Goal: Find specific page/section: Find specific page/section

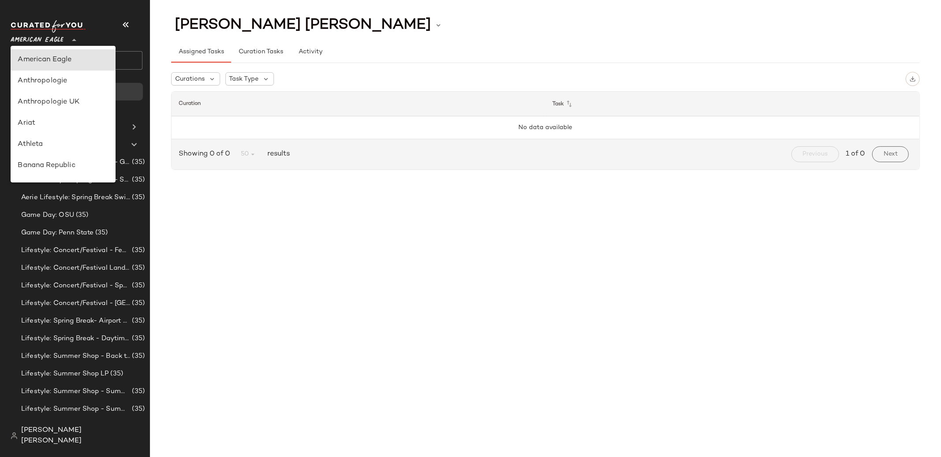
click at [58, 41] on span "American Eagle" at bounding box center [37, 38] width 53 height 16
click at [53, 144] on div "GAP" at bounding box center [63, 149] width 91 height 11
type input "**"
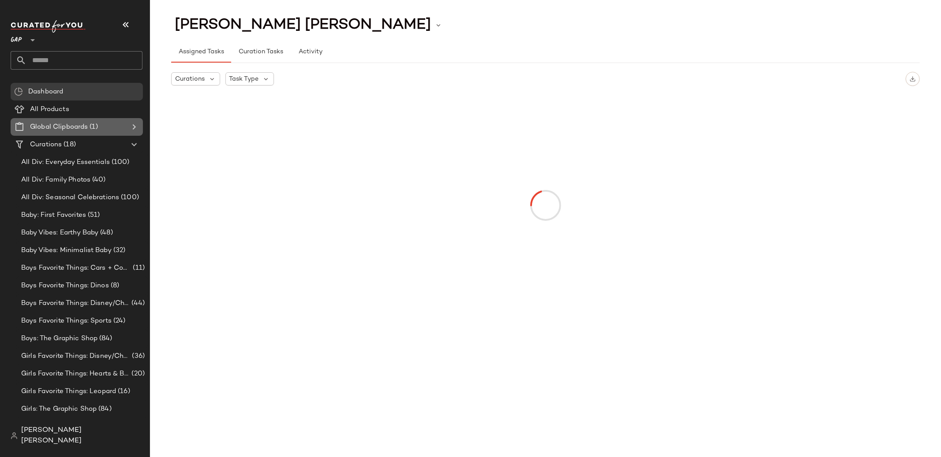
click at [67, 124] on span "Global Clipboards" at bounding box center [59, 127] width 58 height 10
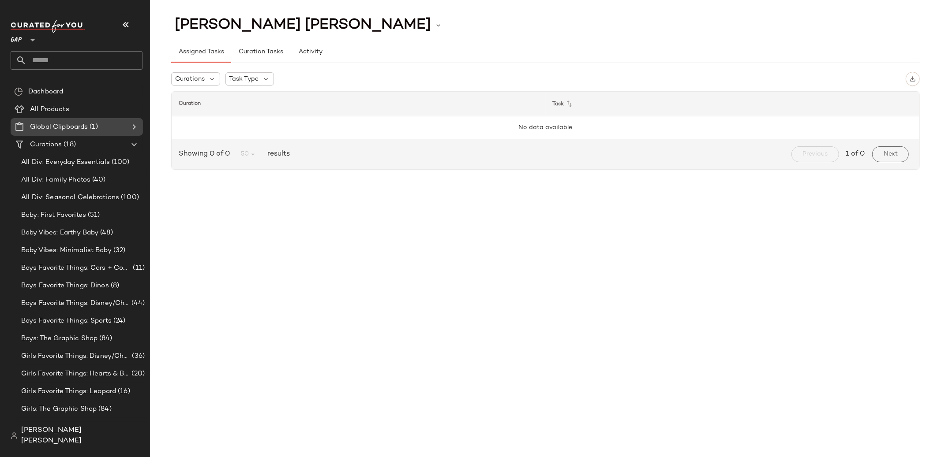
click at [133, 127] on icon at bounding box center [134, 127] width 11 height 11
click at [117, 148] on div "Test (1160)" at bounding box center [82, 145] width 126 height 10
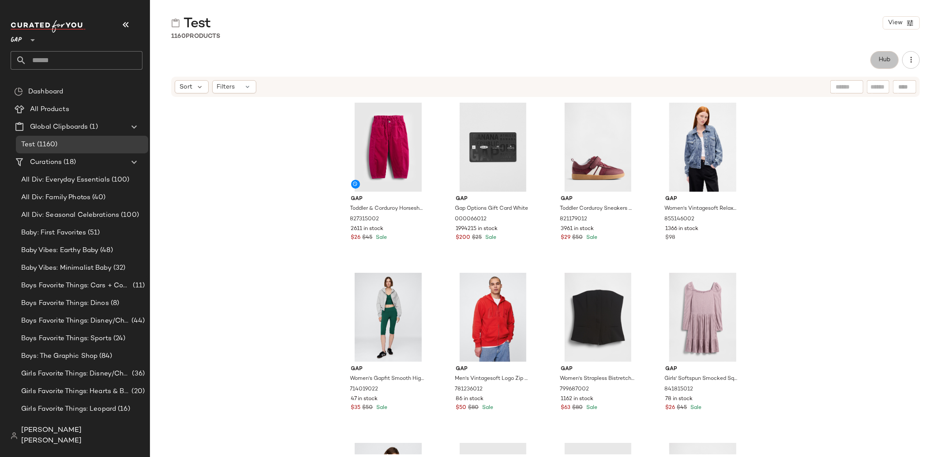
click at [887, 60] on span "Hub" at bounding box center [884, 59] width 12 height 7
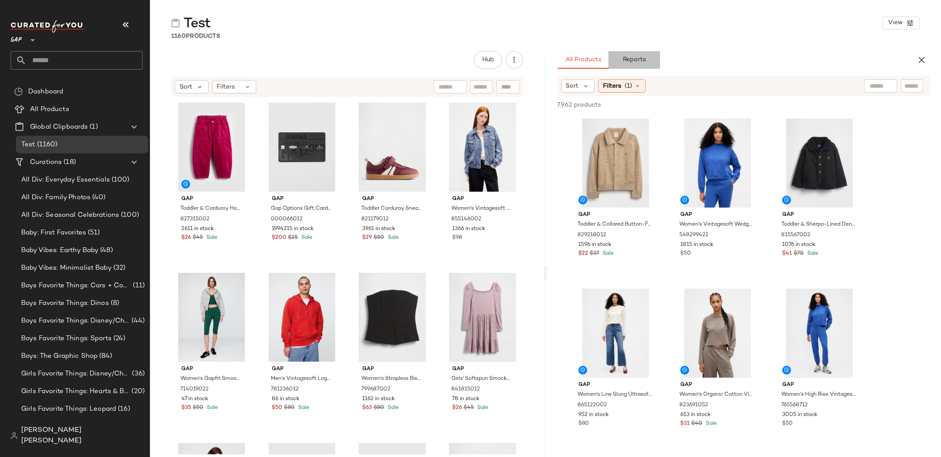
click at [647, 66] on button "Reports" at bounding box center [634, 60] width 51 height 18
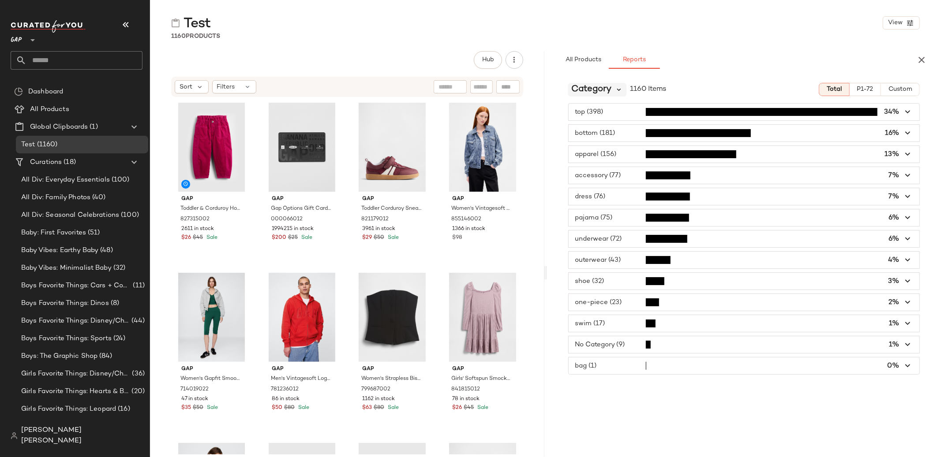
click at [617, 92] on icon at bounding box center [619, 90] width 8 height 8
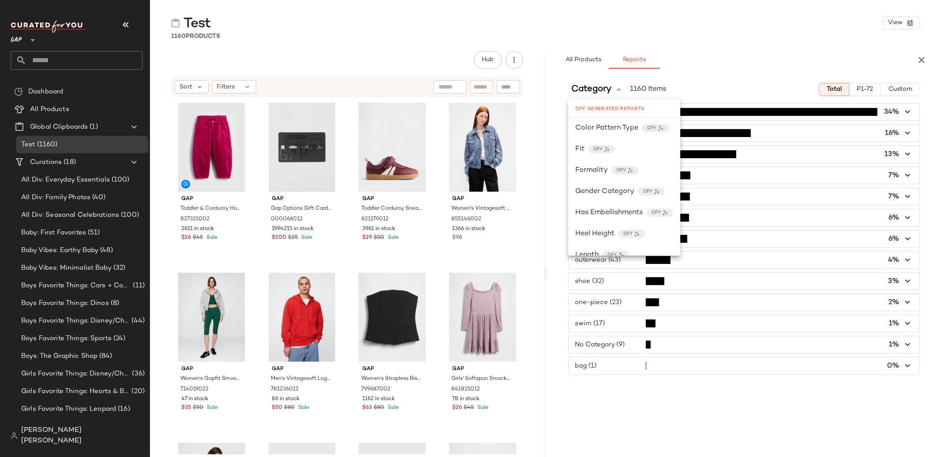
scroll to position [228, 0]
click at [628, 199] on span "Gender Category" at bounding box center [604, 198] width 59 height 11
